Goal: Navigation & Orientation: Find specific page/section

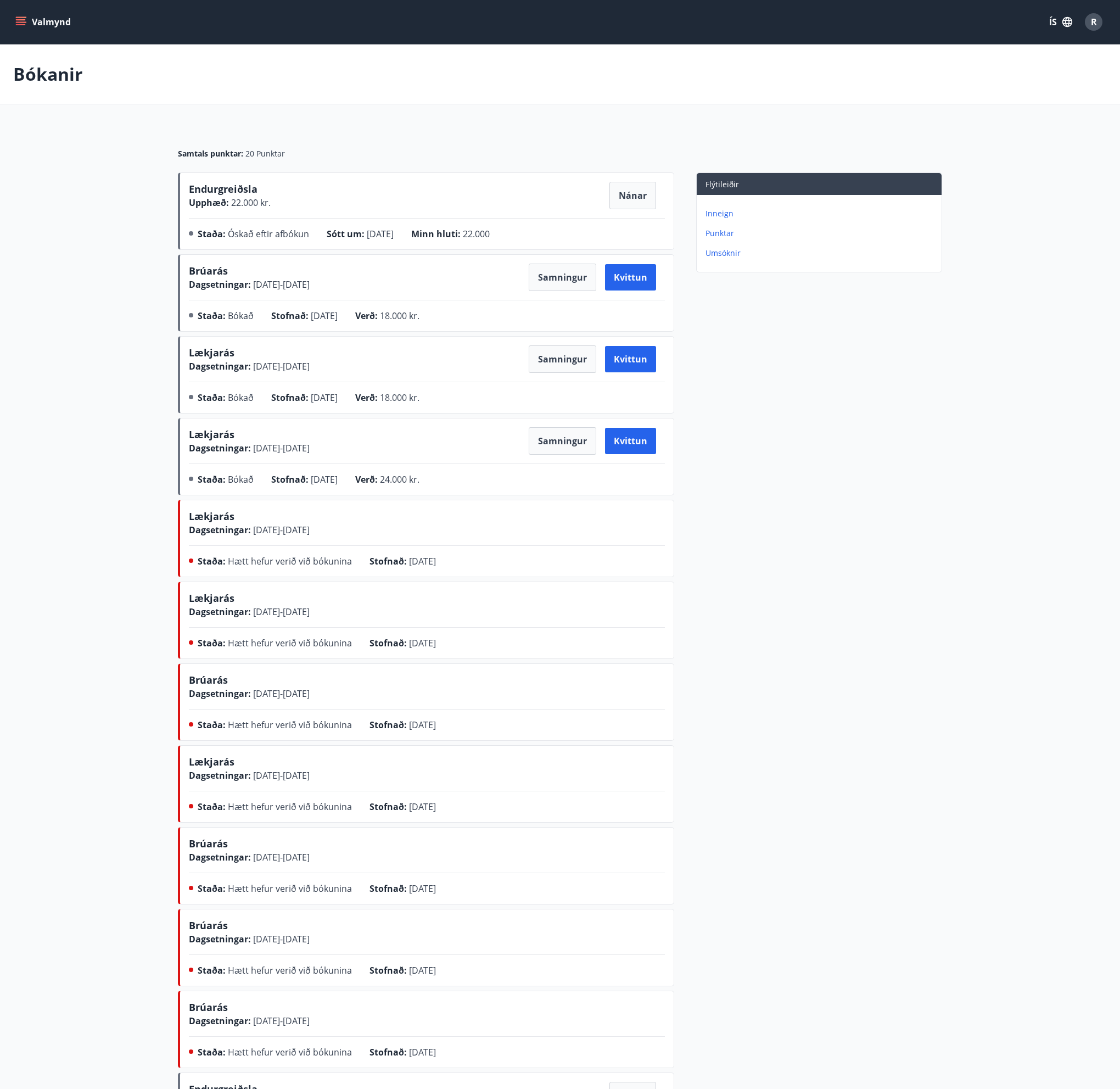
drag, startPoint x: 815, startPoint y: 385, endPoint x: 727, endPoint y: 220, distance: 187.0
click at [815, 377] on div "Flýtileiðir Inneign Punktar Umsóknir" at bounding box center [808, 868] width 268 height 1391
click at [635, 194] on button "Nánar" at bounding box center [632, 195] width 47 height 27
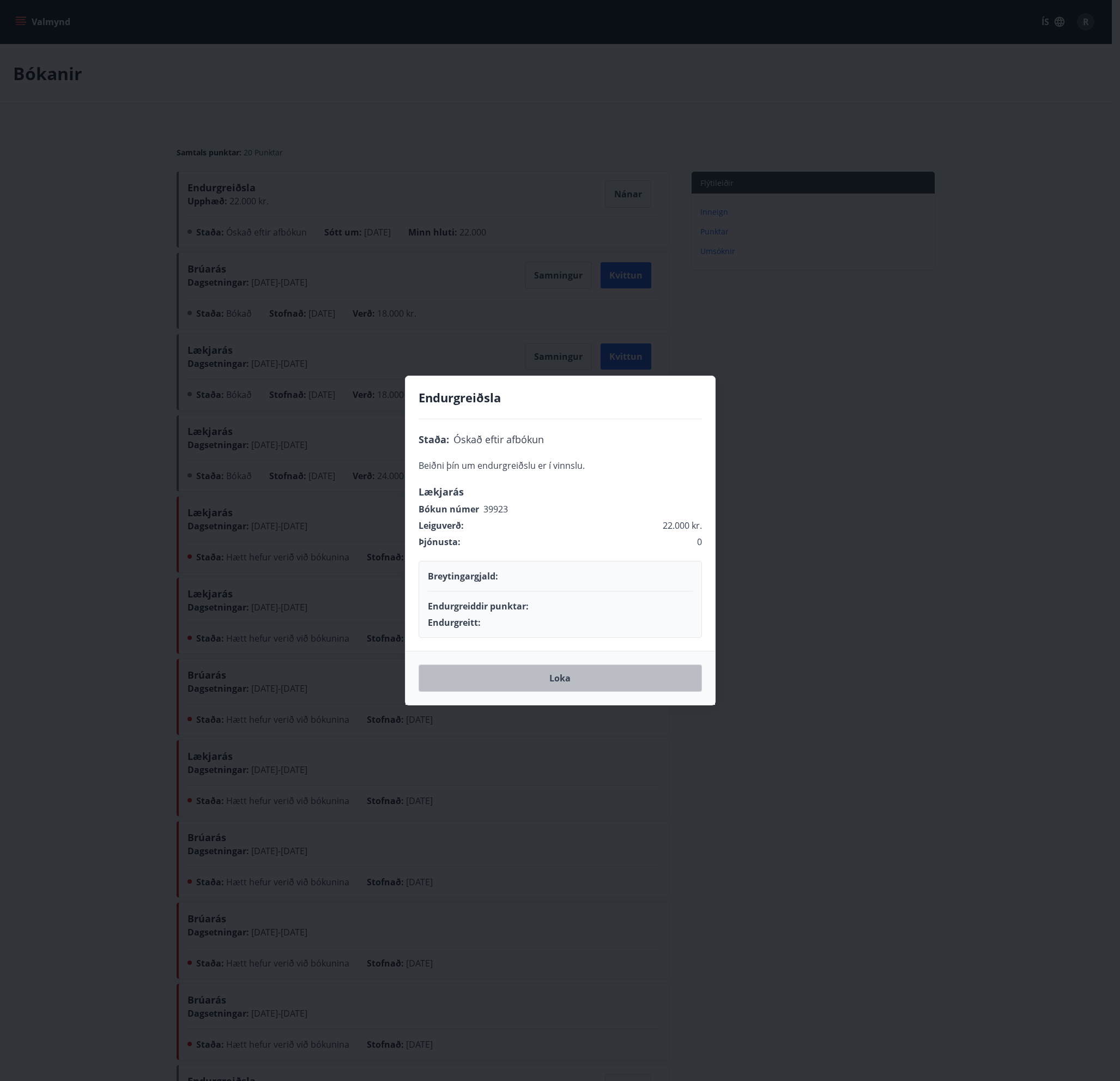
click at [588, 673] on button "Loka" at bounding box center [560, 678] width 284 height 27
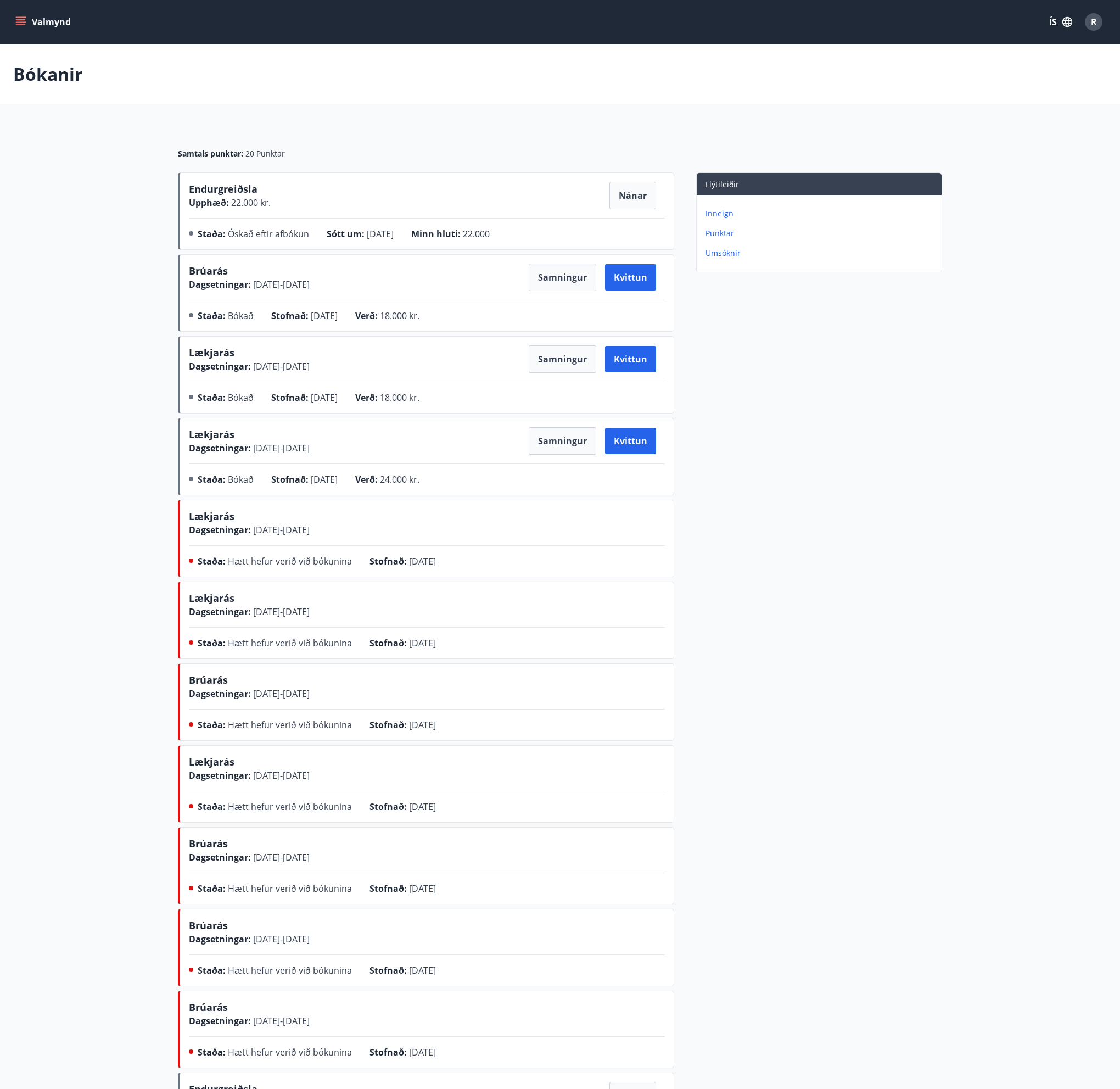
click at [725, 214] on p "Inneign" at bounding box center [821, 213] width 232 height 11
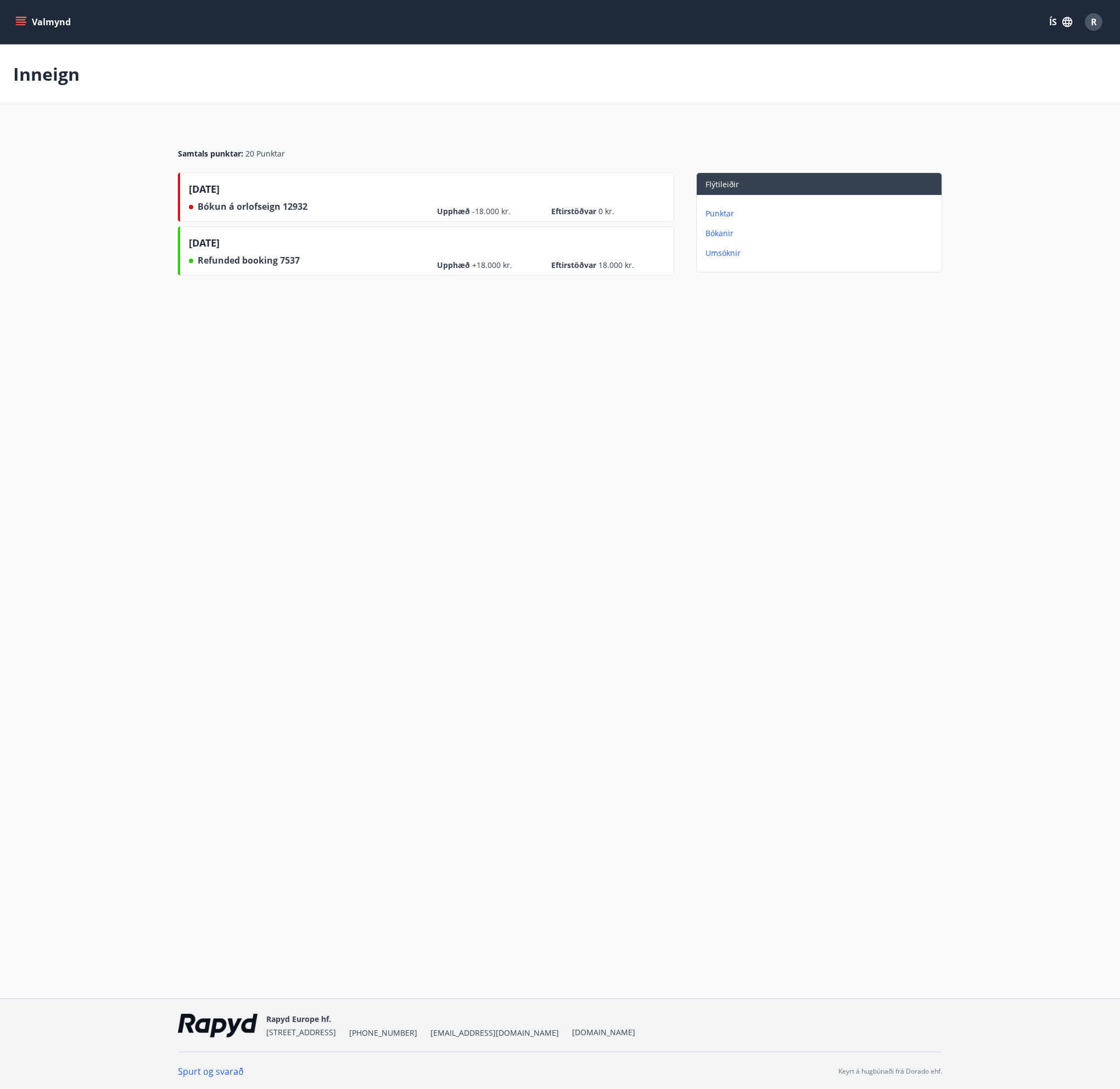
drag, startPoint x: 20, startPoint y: 23, endPoint x: 21, endPoint y: 36, distance: 13.0
click at [20, 23] on icon "menu" at bounding box center [22, 22] width 12 height 1
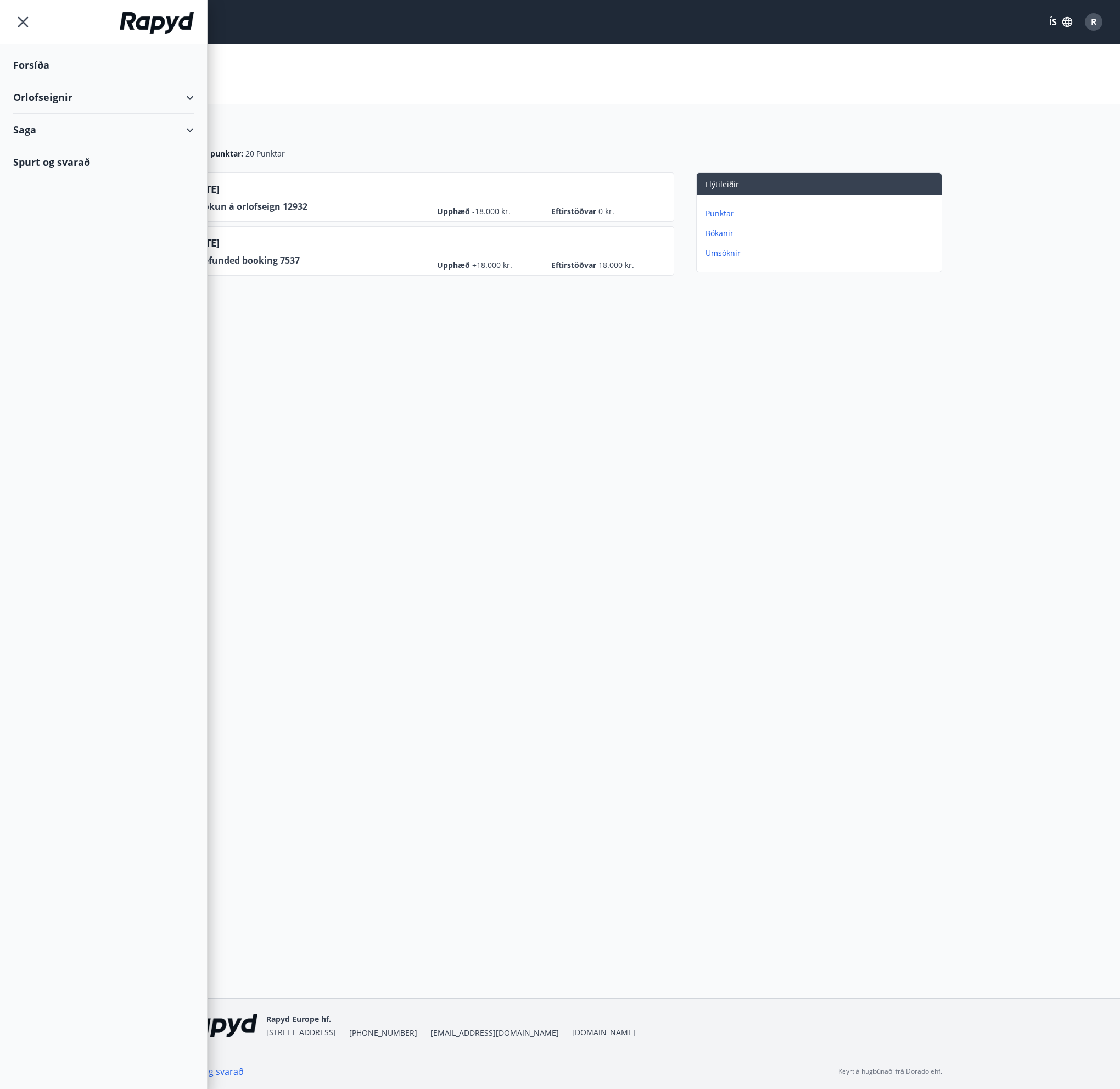
click at [46, 61] on div "Forsíða" at bounding box center [103, 65] width 181 height 33
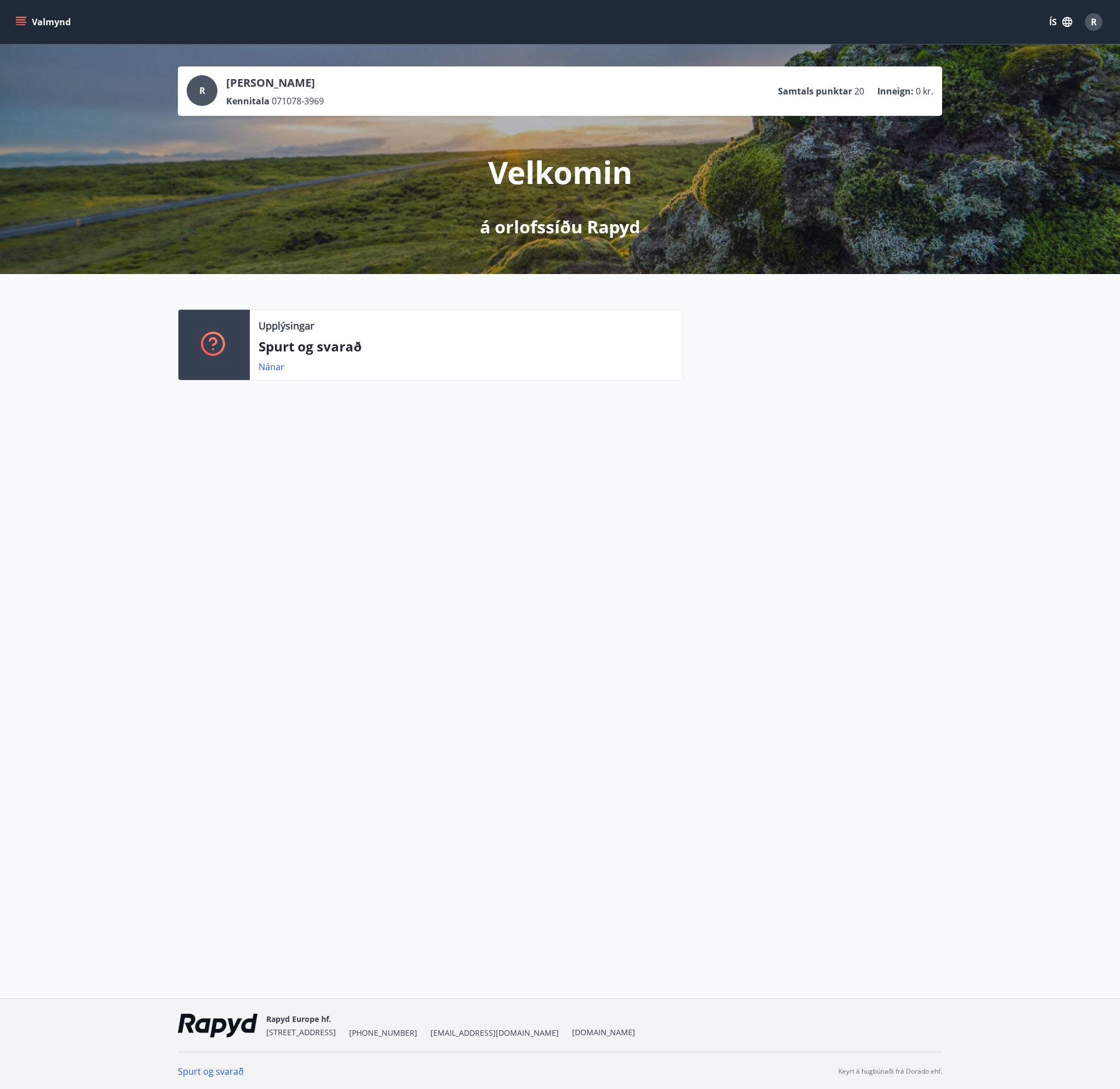
drag, startPoint x: 397, startPoint y: 629, endPoint x: 394, endPoint y: 623, distance: 6.7
click at [397, 629] on div "Valmynd ÍS R R Róbert Leifsson Kennitala 071078-3969 Samtals punktar 20 Inneign…" at bounding box center [560, 499] width 1120 height 998
